Goal: Navigation & Orientation: Find specific page/section

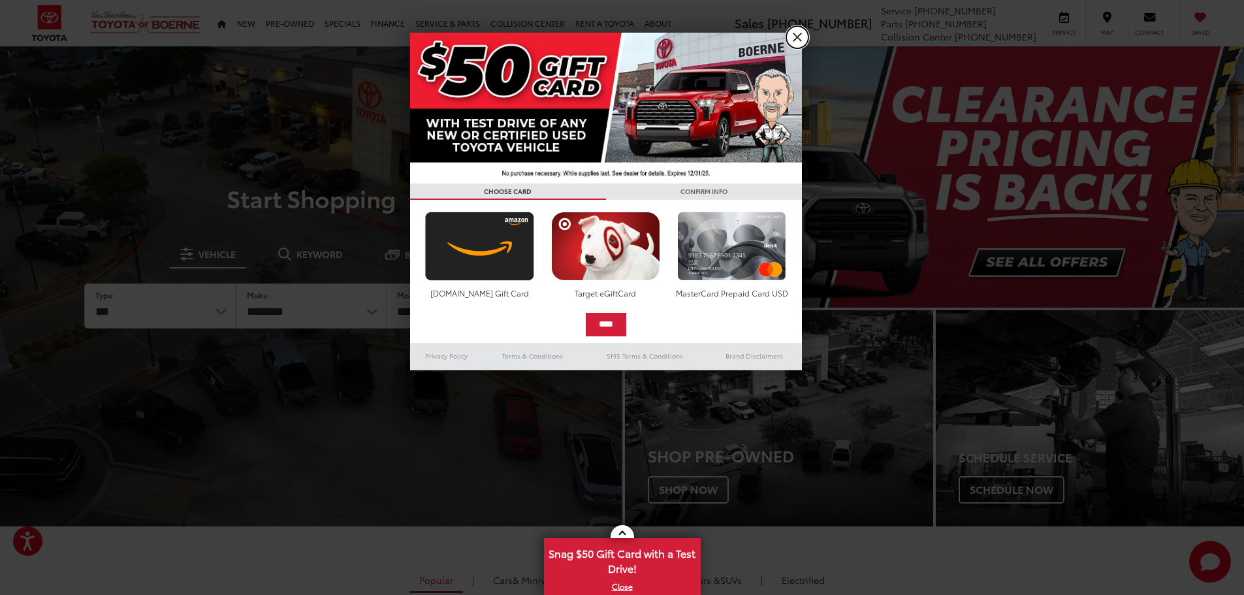
click at [799, 35] on link "X" at bounding box center [797, 37] width 22 height 22
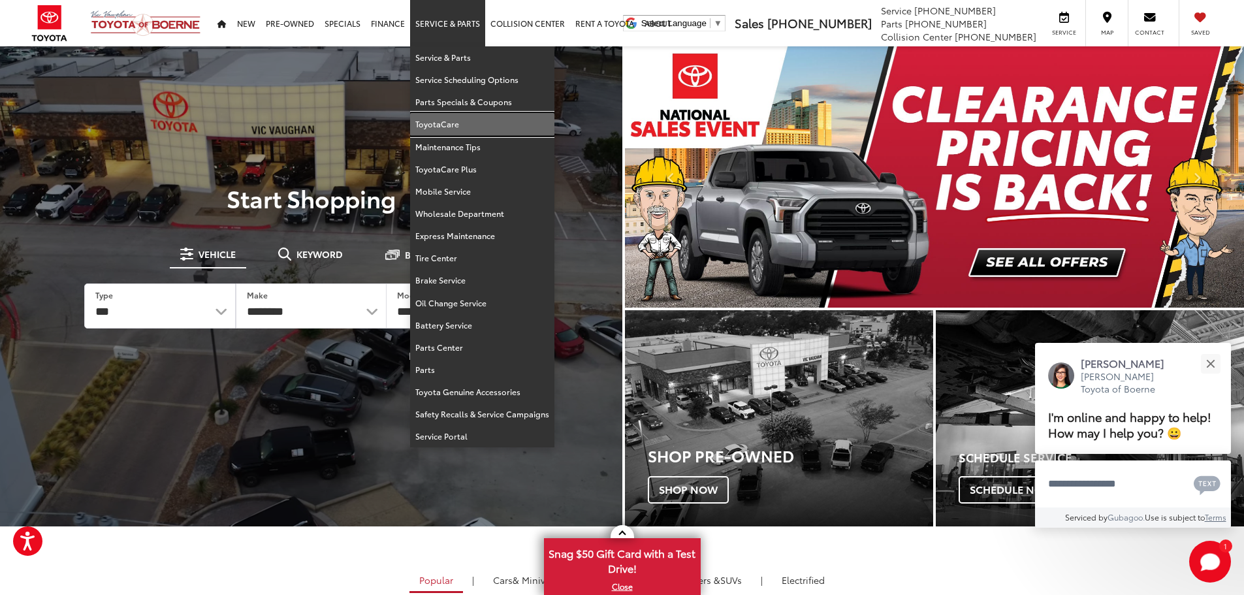
click at [486, 126] on link "ToyotaCare" at bounding box center [482, 124] width 144 height 22
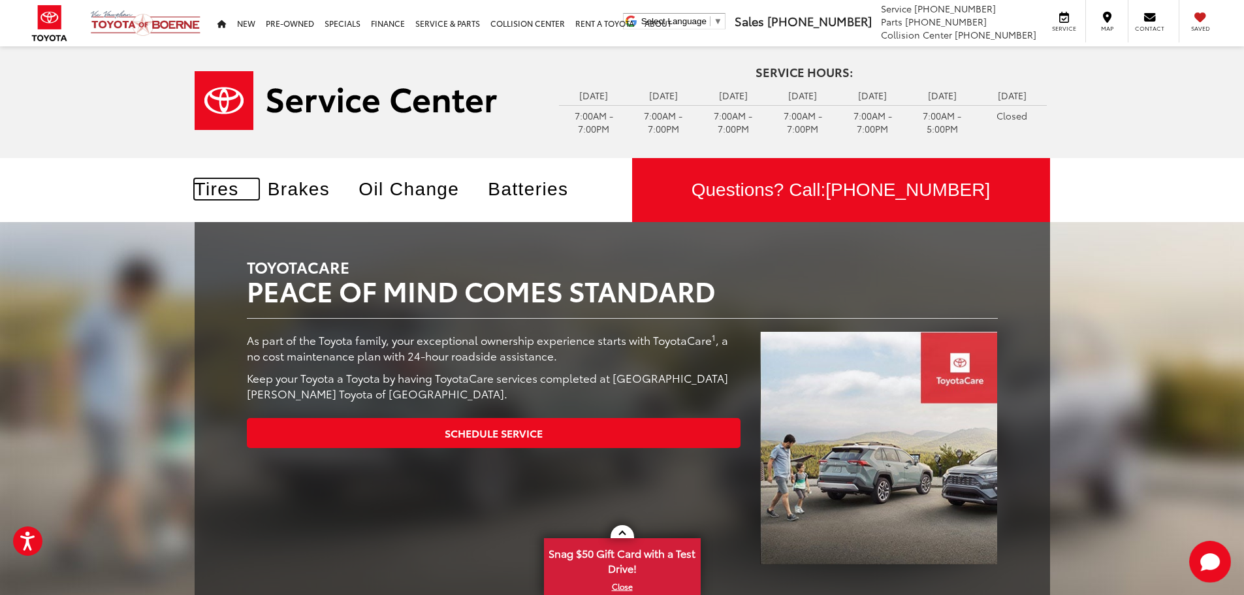
click at [220, 187] on link "Tires" at bounding box center [227, 189] width 64 height 20
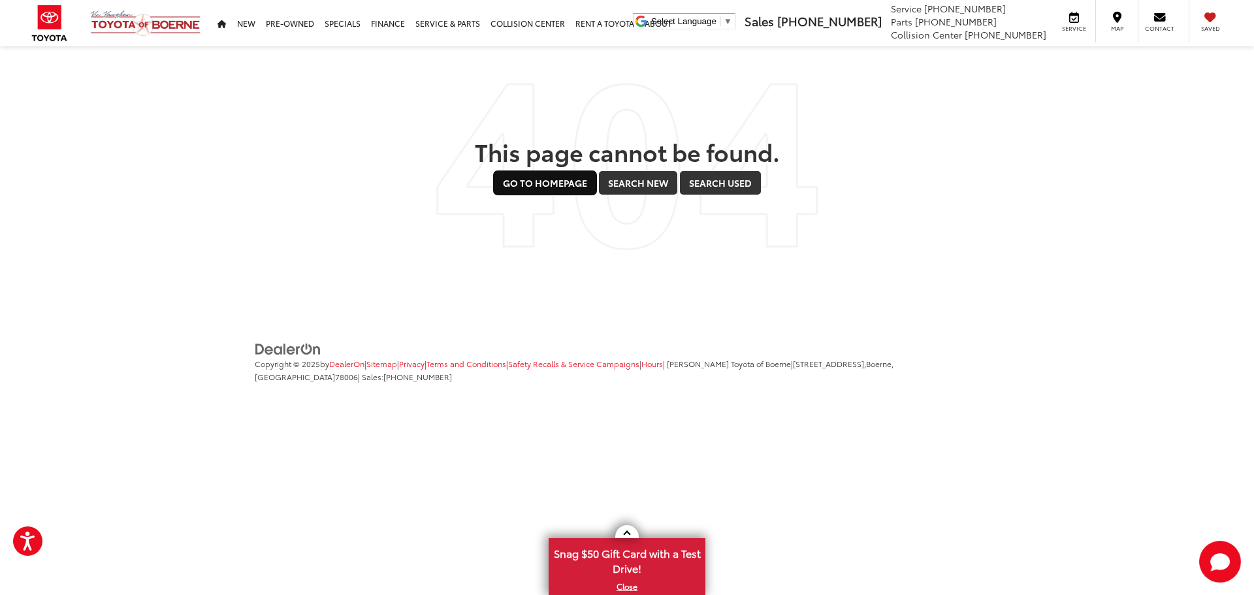
click at [555, 186] on link "Go to Homepage" at bounding box center [545, 183] width 103 height 24
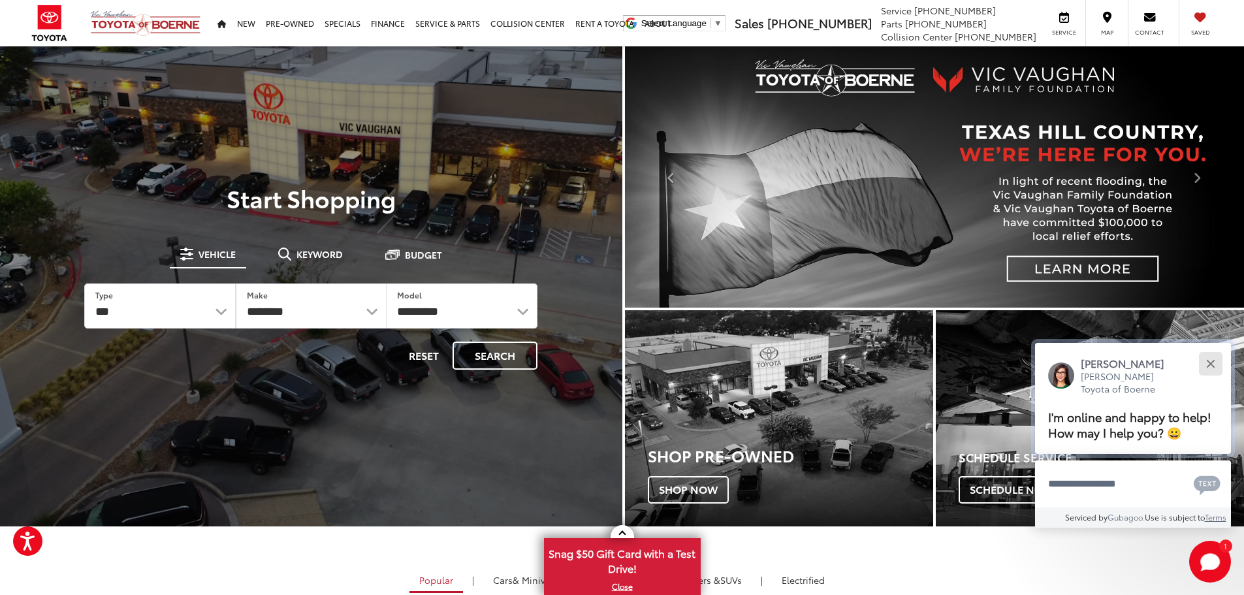
click at [1211, 364] on div "Close" at bounding box center [1210, 363] width 8 height 8
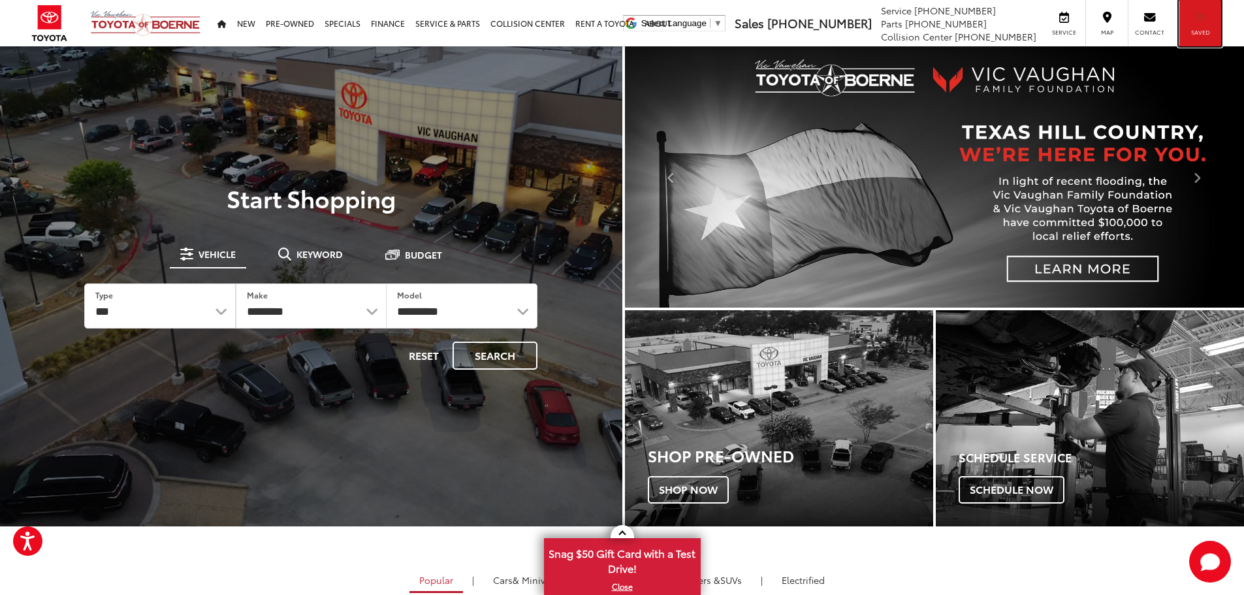
click at [1202, 18] on icon "My Saved Vehicles" at bounding box center [1201, 17] width 12 height 8
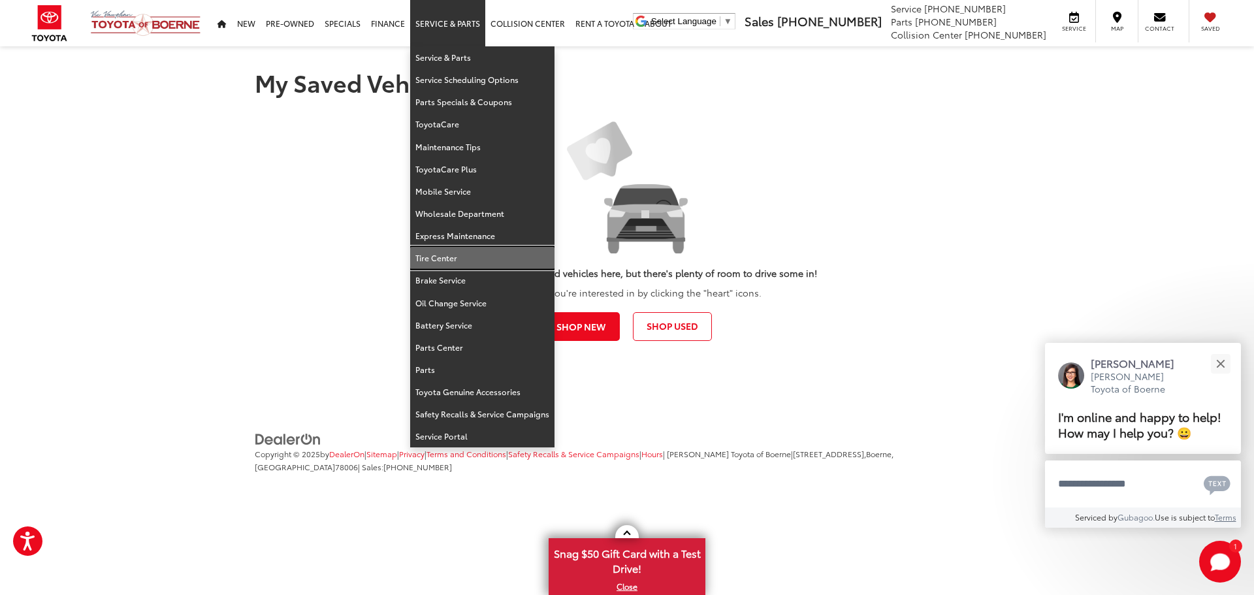
click at [485, 256] on link "Tire Center" at bounding box center [482, 258] width 144 height 22
